Goal: Information Seeking & Learning: Learn about a topic

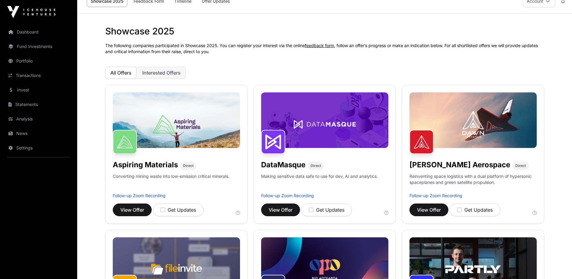
scroll to position [30, 0]
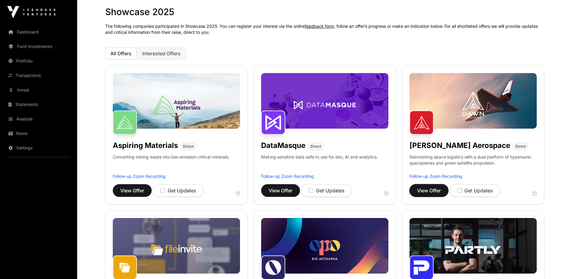
click at [433, 191] on span "View Offer" at bounding box center [429, 190] width 24 height 7
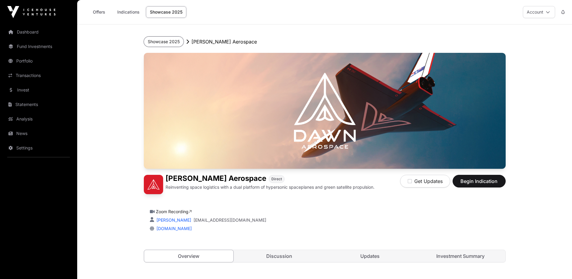
click at [155, 40] on button "Showcase 2025" at bounding box center [164, 42] width 40 height 10
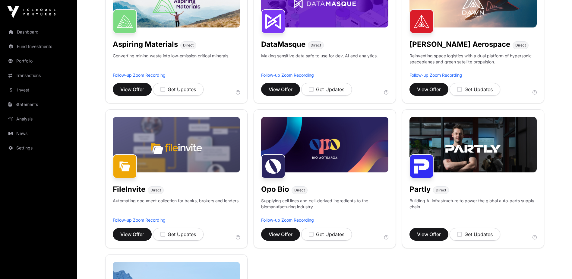
scroll to position [146, 0]
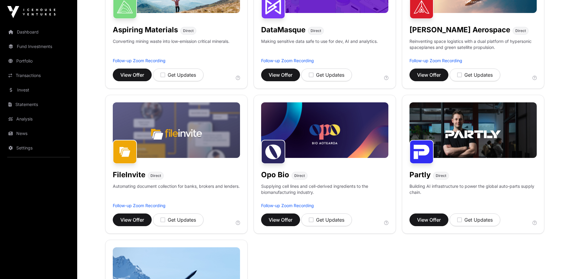
click at [441, 127] on img at bounding box center [473, 130] width 127 height 56
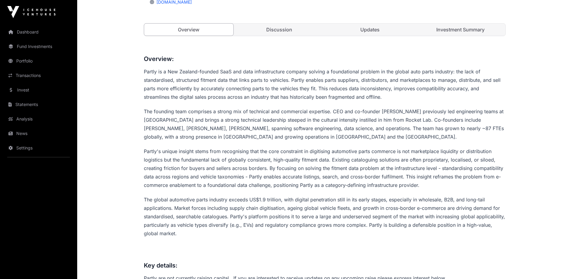
scroll to position [272, 0]
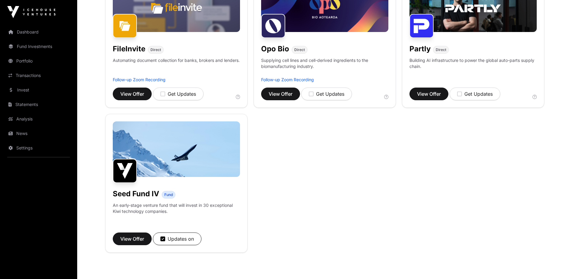
scroll to position [146, 0]
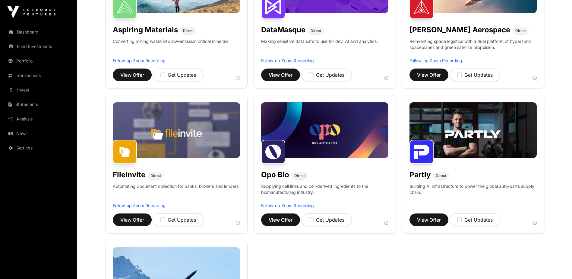
click at [433, 24] on div "[PERSON_NAME] Aerospace" at bounding box center [460, 29] width 101 height 12
click at [426, 11] on img at bounding box center [422, 7] width 24 height 24
click at [426, 18] on img at bounding box center [422, 7] width 24 height 24
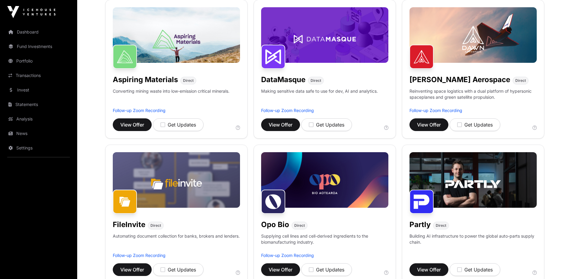
scroll to position [85, 0]
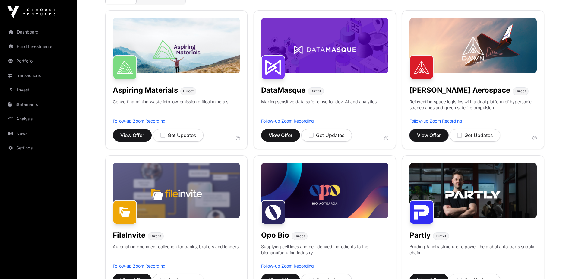
click at [430, 135] on span "View Offer" at bounding box center [429, 135] width 24 height 7
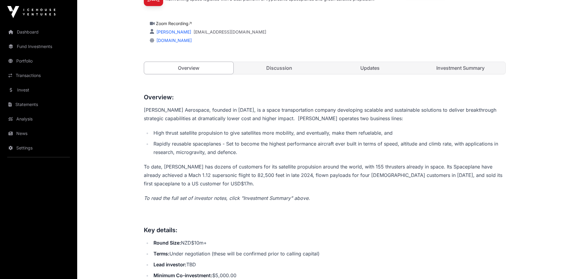
scroll to position [181, 0]
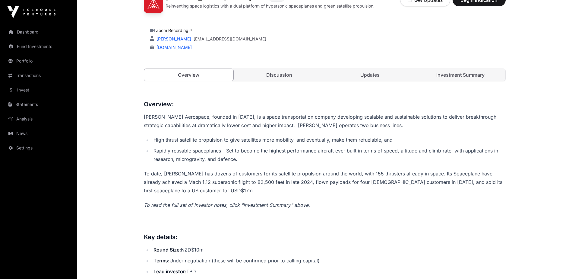
click at [458, 76] on link "Investment Summary" at bounding box center [461, 75] width 90 height 12
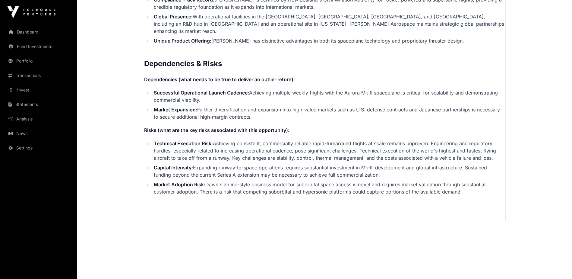
scroll to position [1354, 0]
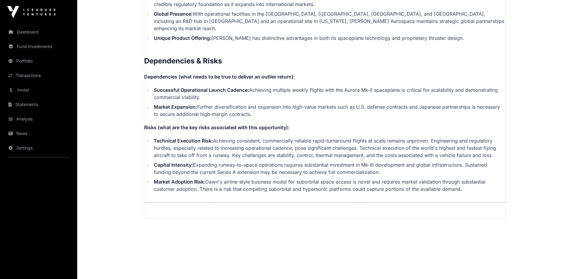
click at [41, 114] on link "Analysis" at bounding box center [39, 118] width 68 height 13
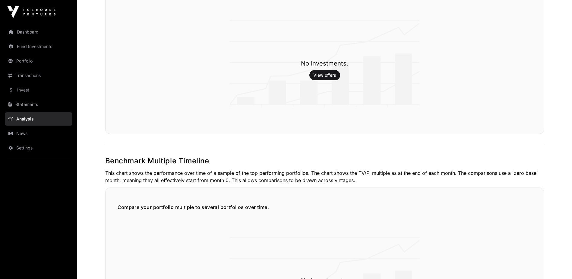
scroll to position [927, 0]
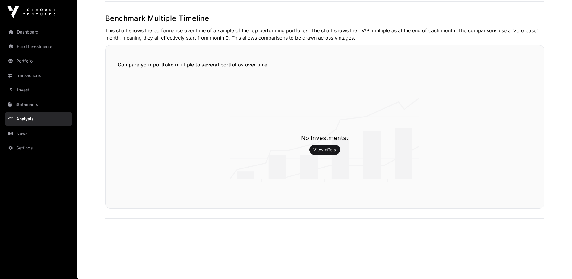
click at [20, 102] on link "Statements" at bounding box center [39, 104] width 68 height 13
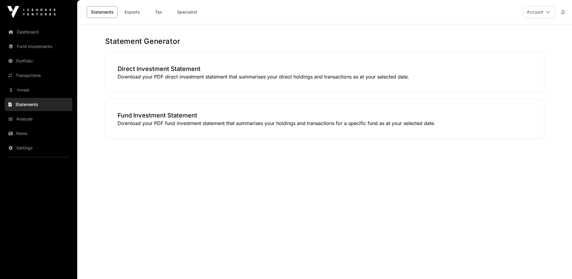
click at [21, 91] on link "Invest" at bounding box center [39, 89] width 68 height 13
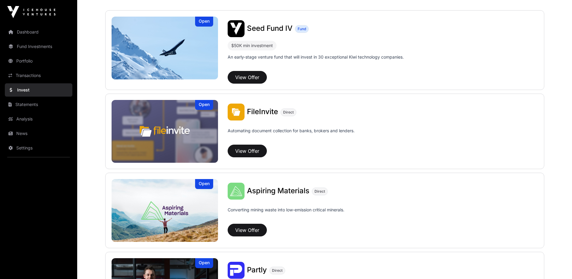
scroll to position [128, 0]
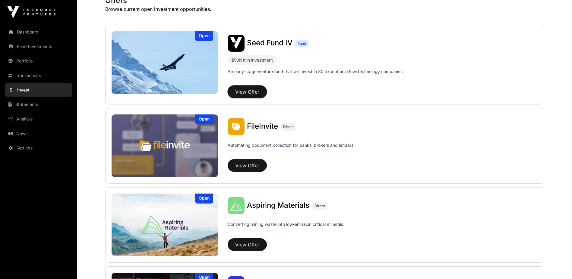
click at [240, 88] on button "View Offer" at bounding box center [247, 91] width 39 height 13
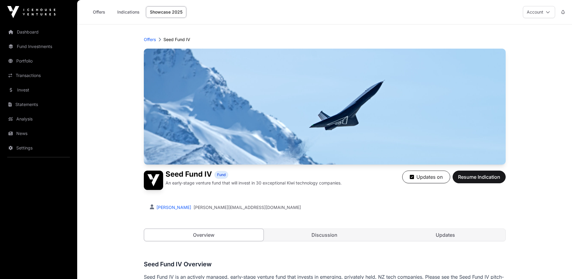
scroll to position [151, 0]
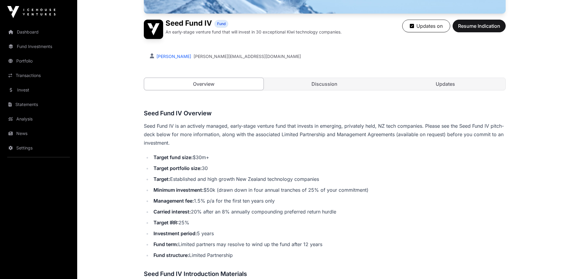
click at [326, 86] on link "Discussion" at bounding box center [325, 84] width 120 height 12
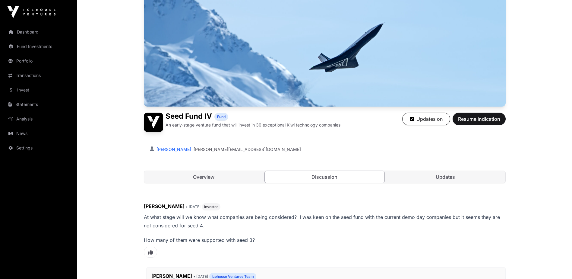
scroll to position [60, 0]
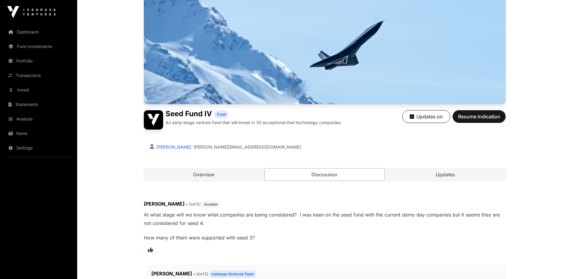
click at [446, 174] on link "Updates" at bounding box center [446, 174] width 120 height 12
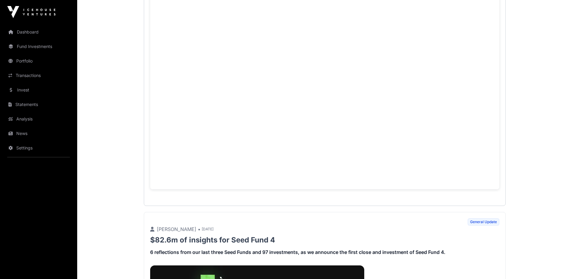
scroll to position [302, 0]
click at [193, 200] on div "General Update [PERSON_NAME] • [DATE] Icehouse Ventures Introduction" at bounding box center [325, 78] width 362 height 254
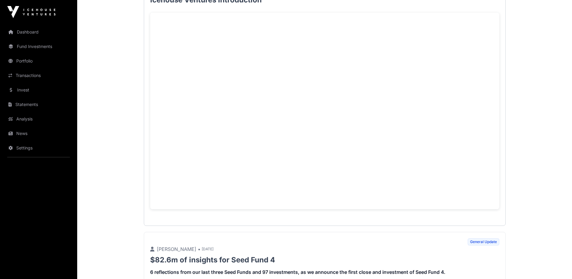
scroll to position [272, 0]
